Goal: Entertainment & Leisure: Consume media (video, audio)

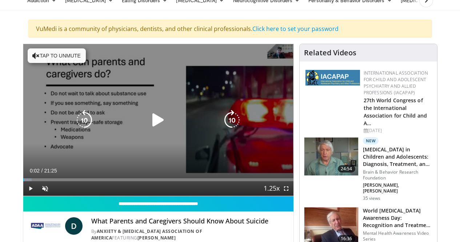
click at [148, 128] on icon "Video Player" at bounding box center [158, 120] width 20 height 20
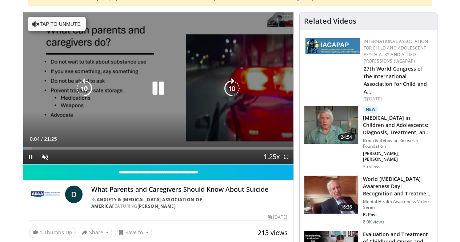
scroll to position [68, 0]
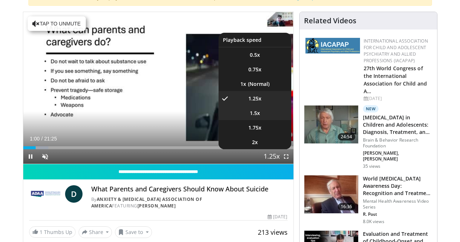
click at [260, 117] on span "1.5x" at bounding box center [255, 112] width 10 height 7
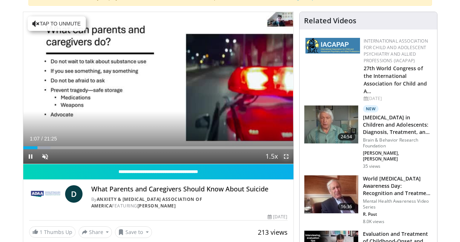
click at [293, 164] on span "Video Player" at bounding box center [286, 156] width 15 height 15
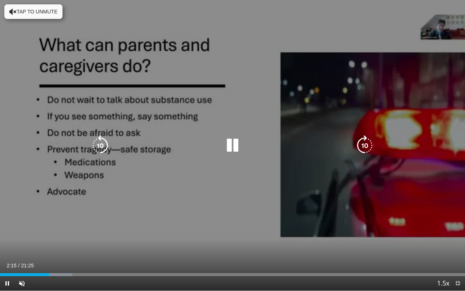
click at [239, 148] on icon "Video Player" at bounding box center [232, 145] width 20 height 20
click at [229, 149] on icon "Video Player" at bounding box center [232, 145] width 20 height 20
click at [230, 144] on icon "Video Player" at bounding box center [232, 145] width 20 height 20
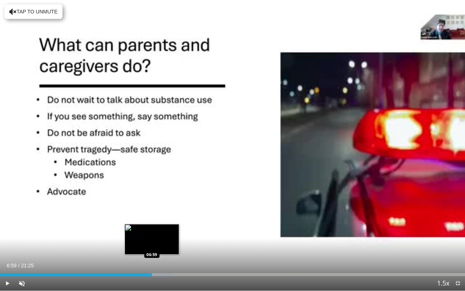
click at [152, 241] on div "Loaded : 37.29% 06:52 06:59" at bounding box center [232, 274] width 465 height 3
click at [155, 241] on div "Loaded : 38.07% 07:01 07:08" at bounding box center [232, 274] width 465 height 3
click at [160, 241] on div "Progress Bar" at bounding box center [167, 274] width 35 height 3
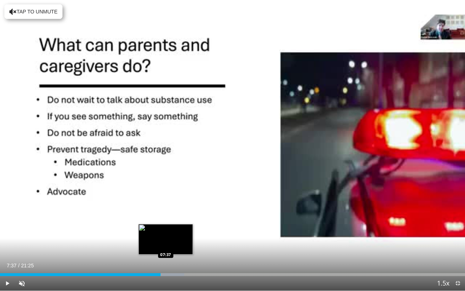
click at [166, 241] on div "Progress Bar" at bounding box center [167, 274] width 35 height 3
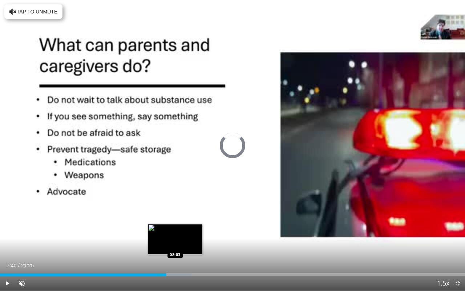
click at [175, 241] on div "Progress Bar" at bounding box center [173, 274] width 35 height 3
click at [182, 241] on div "Loaded : 42.73% 08:05 08:22" at bounding box center [232, 274] width 465 height 3
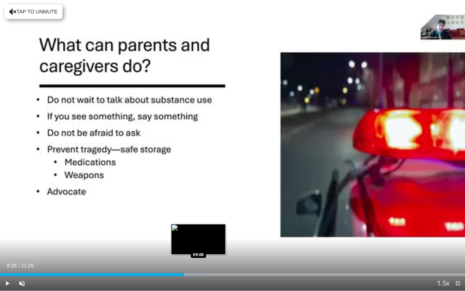
click at [198, 241] on div "Progress Bar" at bounding box center [189, 274] width 35 height 3
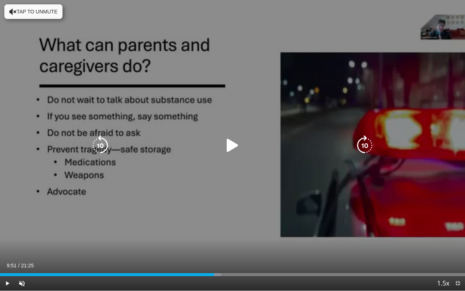
click at [214, 241] on div "Loaded : 47.47% 09:51 09:50" at bounding box center [232, 274] width 465 height 3
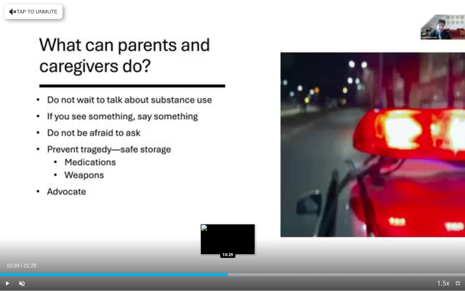
click at [228, 241] on div "Loaded : 51.28% 10:29 10:29" at bounding box center [232, 272] width 465 height 7
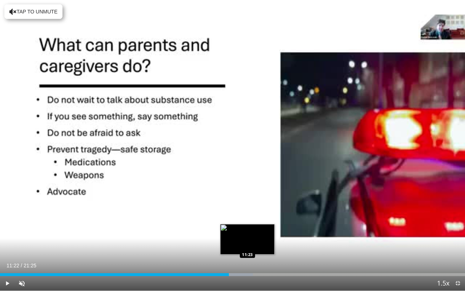
click at [247, 241] on div "Progress Bar" at bounding box center [235, 274] width 35 height 3
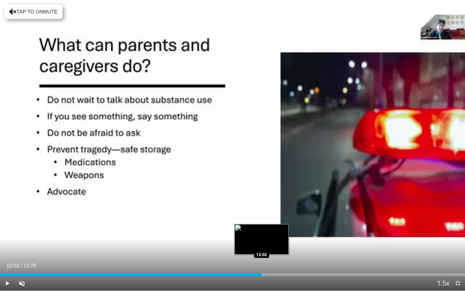
click at [262, 241] on div "Progress Bar" at bounding box center [254, 274] width 34 height 3
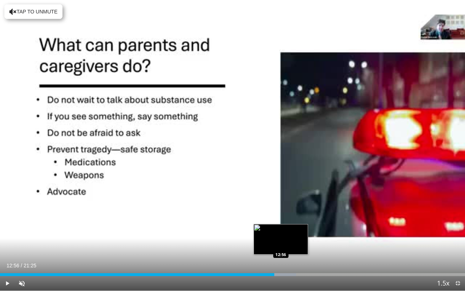
click at [281, 241] on div "Progress Bar" at bounding box center [278, 274] width 35 height 3
click at [290, 241] on div "Progress Bar" at bounding box center [287, 274] width 33 height 3
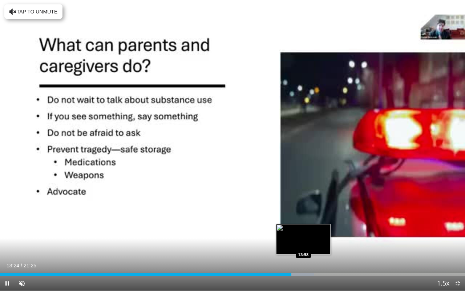
click at [303, 241] on video-js "**********" at bounding box center [232, 145] width 465 height 291
click at [311, 241] on div "Loaded : 68.37% 13:30 14:19" at bounding box center [232, 274] width 465 height 3
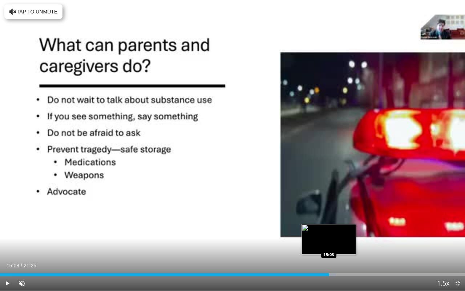
click at [329, 241] on div "Loaded : 72.25% 15:08 15:08" at bounding box center [232, 274] width 465 height 3
click at [329, 241] on div "Loaded : 72.25% 15:07 15:08" at bounding box center [232, 274] width 465 height 3
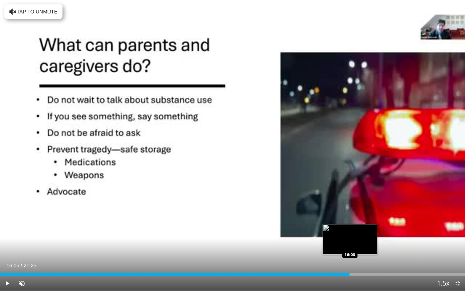
click at [350, 241] on div "Progress Bar" at bounding box center [334, 274] width 33 height 3
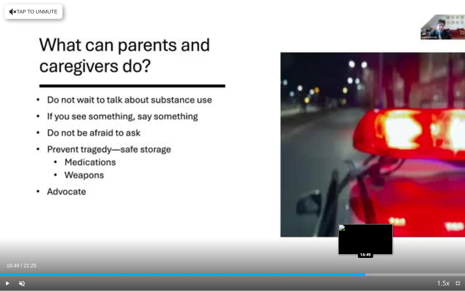
click at [366, 241] on div "Progress Bar" at bounding box center [356, 274] width 33 height 3
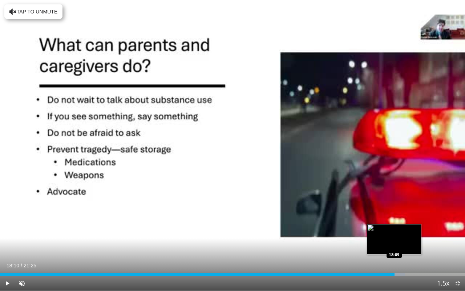
click at [394, 241] on div "Loaded : 87.02% 18:10 18:09" at bounding box center [232, 274] width 465 height 3
click at [407, 241] on div "Progress Bar" at bounding box center [402, 274] width 35 height 3
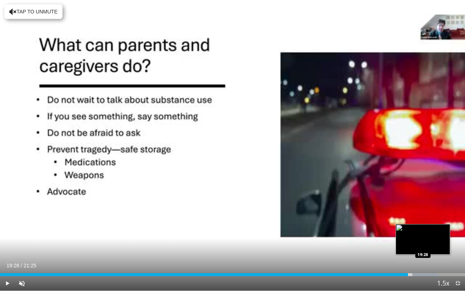
click at [423, 241] on div "Progress Bar" at bounding box center [424, 274] width 25 height 3
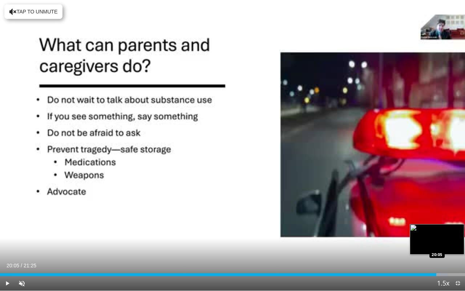
click at [436, 241] on div "Loaded : 96.34% 20:05 20:05" at bounding box center [232, 274] width 465 height 3
click at [452, 241] on div "Loaded : 98.83% 20:47 20:47" at bounding box center [232, 272] width 465 height 7
click at [459, 241] on div "Progress Bar" at bounding box center [453, 274] width 24 height 3
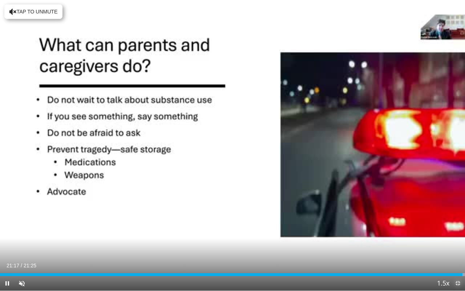
click at [459, 241] on span "Video Player" at bounding box center [458, 283] width 15 height 15
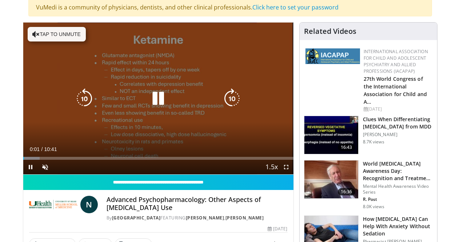
scroll to position [59, 0]
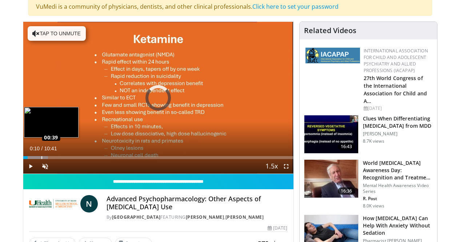
click at [23, 159] on div "Loaded : 9.27% 00:39 00:39" at bounding box center [158, 157] width 270 height 3
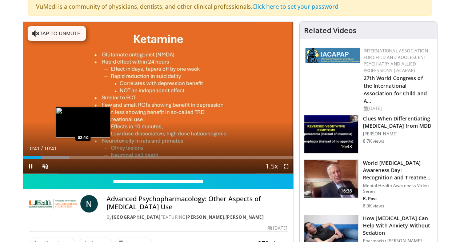
click at [65, 159] on div "Loaded : 17.01% 00:41 02:10" at bounding box center [158, 157] width 270 height 3
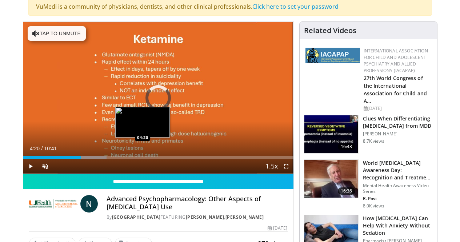
click at [124, 159] on div "Loaded : 30.94% 02:16 04:20" at bounding box center [158, 157] width 270 height 3
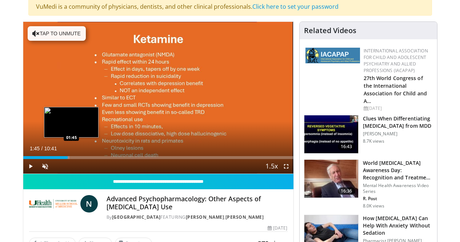
click at [53, 159] on div "Loaded : 17.18% 01:45 01:45" at bounding box center [158, 155] width 270 height 7
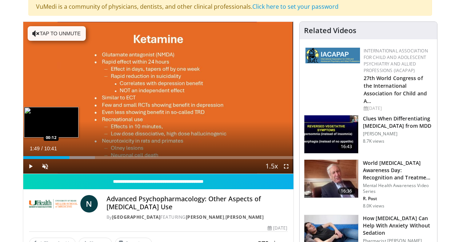
click at [23, 159] on div "Loaded : 26.55% 01:49 00:12" at bounding box center [158, 157] width 270 height 3
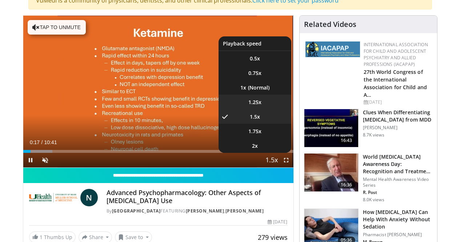
scroll to position [66, 0]
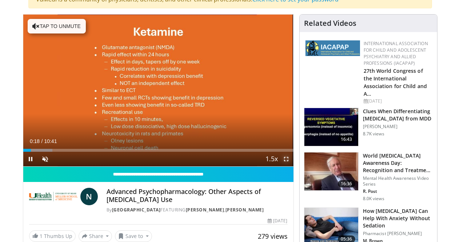
click at [290, 166] on span "Video Player" at bounding box center [286, 159] width 15 height 15
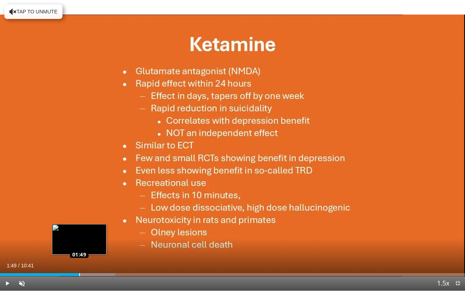
click at [79, 241] on div "Loaded : 24.75% 01:49 01:49" at bounding box center [232, 274] width 465 height 3
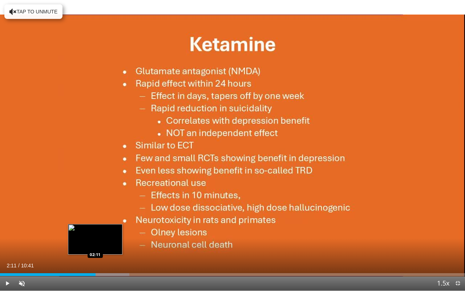
click at [95, 241] on div "Loaded : 27.85% 02:11 02:11" at bounding box center [232, 274] width 465 height 3
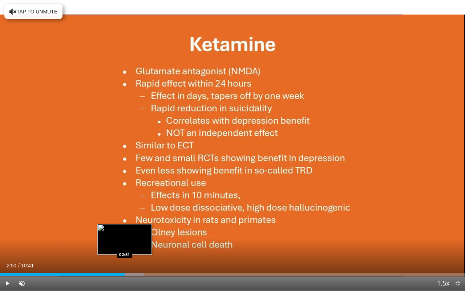
click at [124, 241] on div "Loaded : 30.94% 02:13 02:51" at bounding box center [232, 274] width 465 height 3
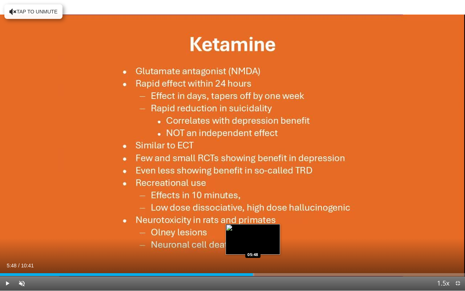
click at [253, 241] on div "Loaded : 54.66% 05:48 05:48" at bounding box center [232, 274] width 465 height 3
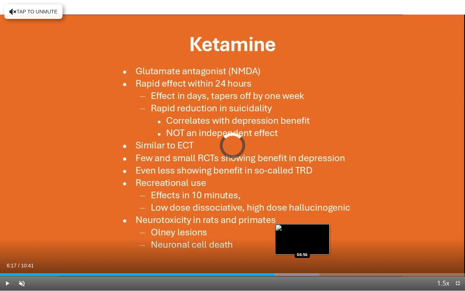
click at [302, 241] on div "Progress Bar" at bounding box center [286, 274] width 68 height 3
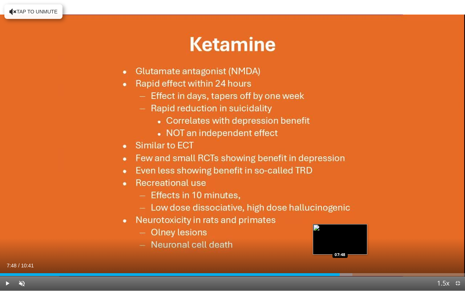
click at [340, 241] on div "Loaded : 75.82% 07:48 07:48" at bounding box center [232, 274] width 465 height 3
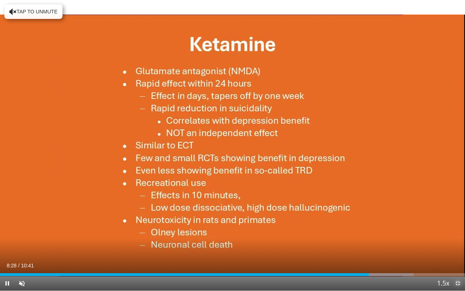
click at [458, 241] on span "Video Player" at bounding box center [458, 283] width 15 height 15
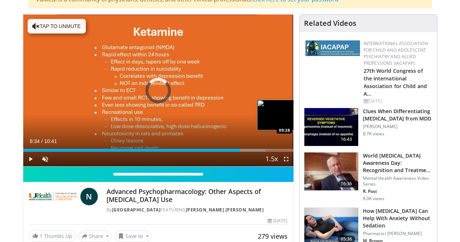
click at [266, 152] on div "Progress Bar" at bounding box center [245, 150] width 39 height 3
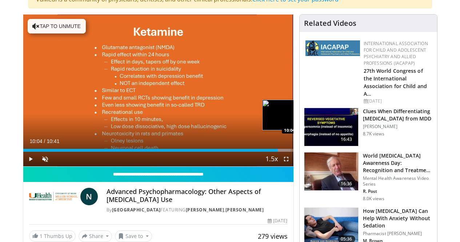
click at [282, 152] on div "Progress Bar" at bounding box center [270, 150] width 39 height 3
click at [290, 166] on span "Video Player" at bounding box center [286, 159] width 15 height 15
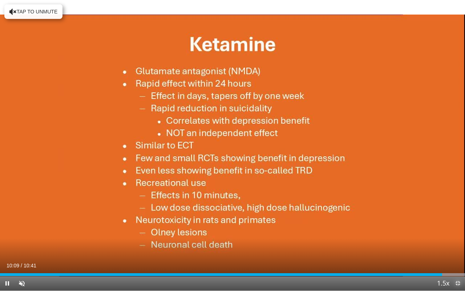
click at [459, 241] on span "Video Player" at bounding box center [458, 283] width 15 height 15
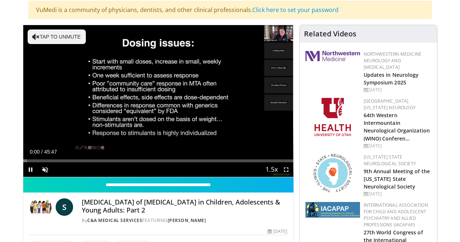
scroll to position [56, 0]
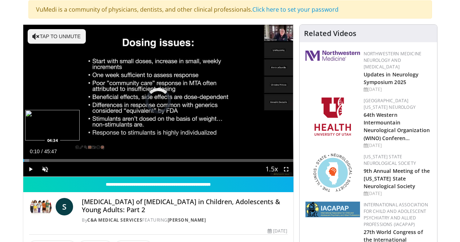
click at [34, 162] on div "Loaded : 2.16% 00:10 04:34" at bounding box center [158, 160] width 270 height 3
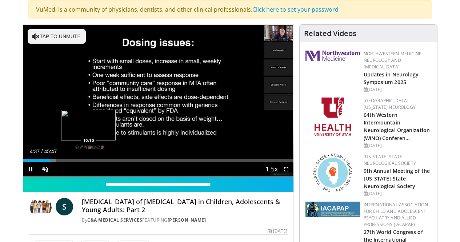
click at [70, 173] on video-js "**********" at bounding box center [158, 101] width 270 height 152
click at [69, 162] on div "Loaded : 12.38% 04:40 10:00" at bounding box center [158, 160] width 270 height 3
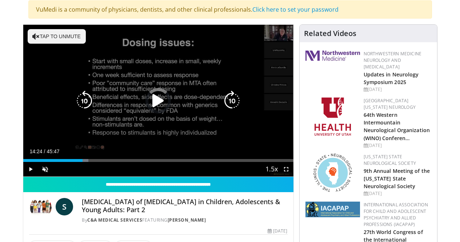
click at [97, 162] on div "Loaded : 24.19% 14:24 11:42" at bounding box center [158, 160] width 270 height 3
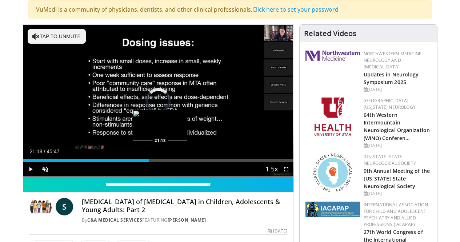
click at [142, 162] on div "Loaded : 0.00% 21:18 21:18" at bounding box center [158, 160] width 270 height 3
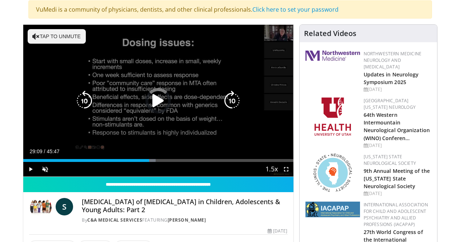
click at [192, 162] on div "Loaded : 49.11% 29:09 29:06" at bounding box center [158, 160] width 270 height 3
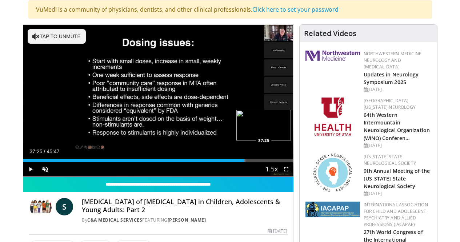
click at [245, 162] on div "Loaded : 82.27% 37:25 37:25" at bounding box center [158, 160] width 270 height 3
click at [279, 162] on div "Loaded : 0.00% 42:40 42:40" at bounding box center [158, 160] width 270 height 3
click at [293, 162] on div "Loaded : 98.29% 44:59 44:59" at bounding box center [158, 160] width 270 height 3
click at [293, 176] on span "Video Player" at bounding box center [286, 169] width 15 height 15
